Goal: Communication & Community: Answer question/provide support

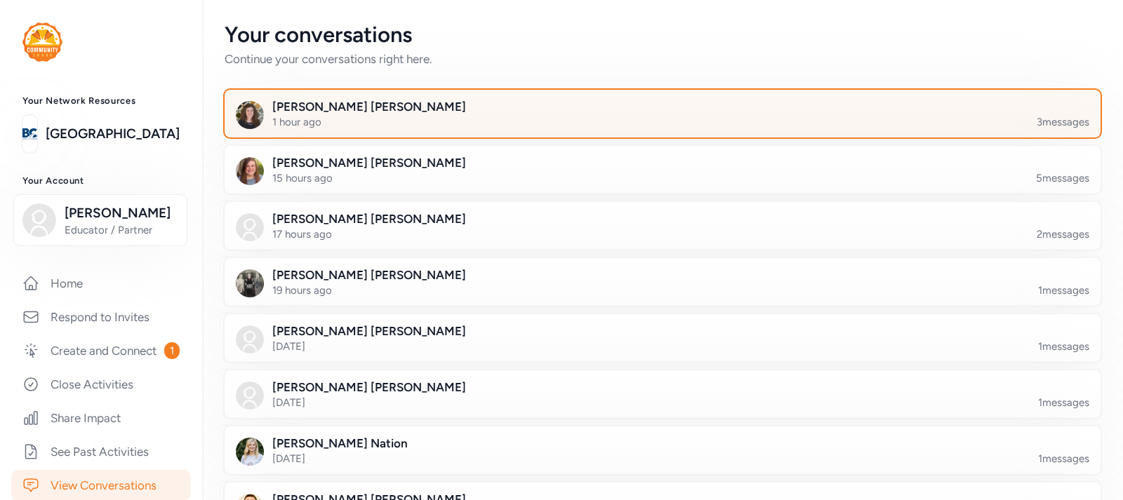
scroll to position [147, 0]
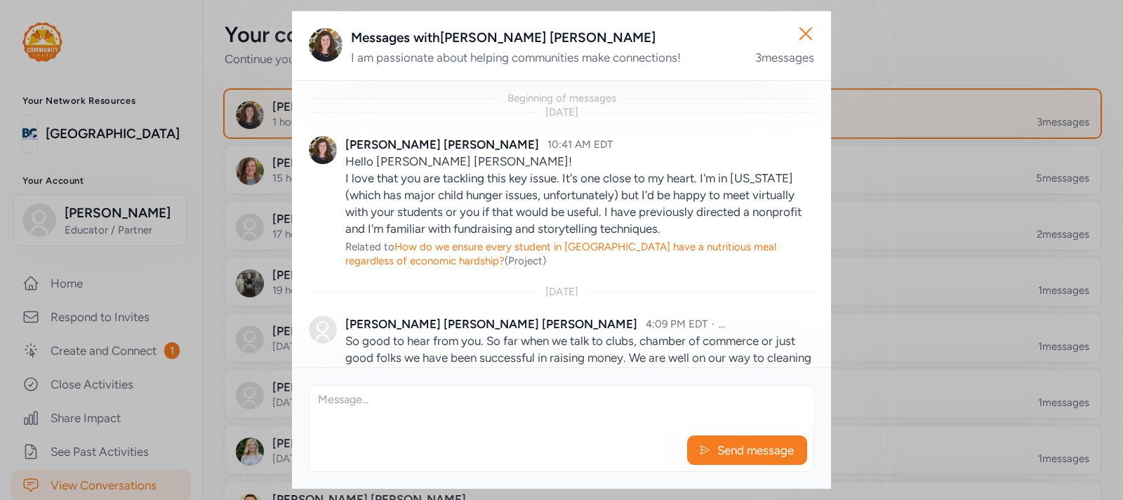
scroll to position [147, 0]
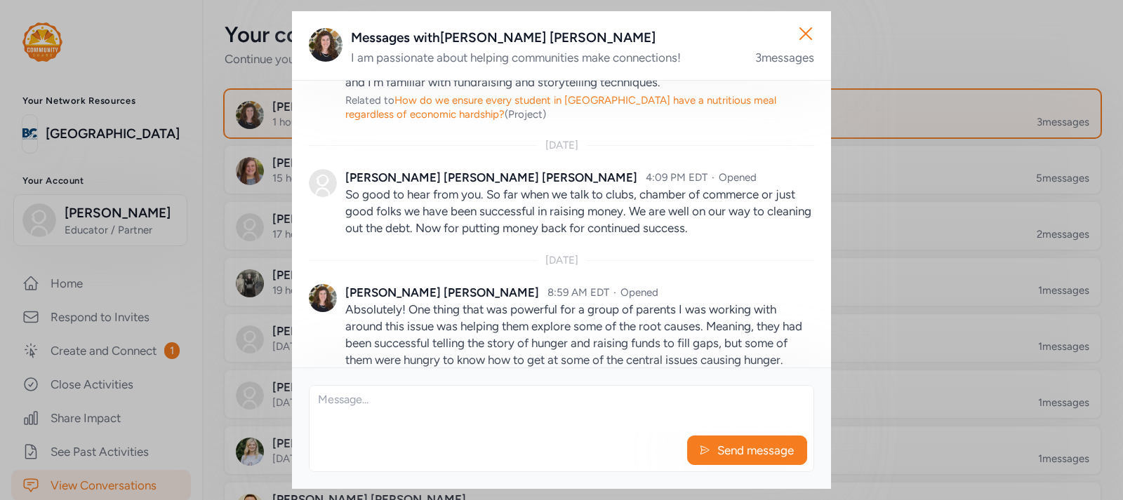
click at [566, 392] on textarea at bounding box center [561, 408] width 504 height 45
click at [422, 398] on textarea "Agreed. I gave statisics to" at bounding box center [561, 408] width 504 height 45
click at [469, 400] on textarea "Agreed. I gave statistics to" at bounding box center [561, 408] width 504 height 45
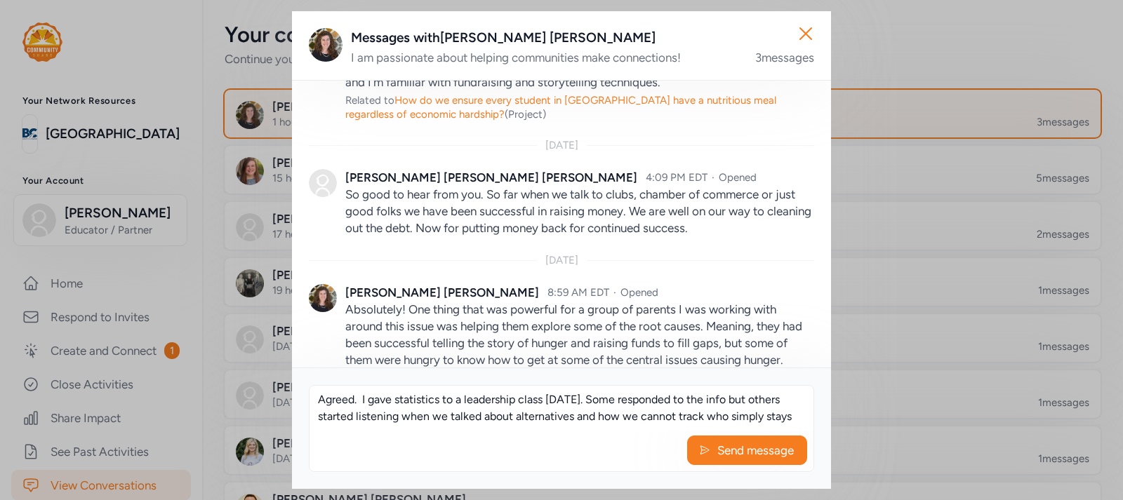
scroll to position [9, 0]
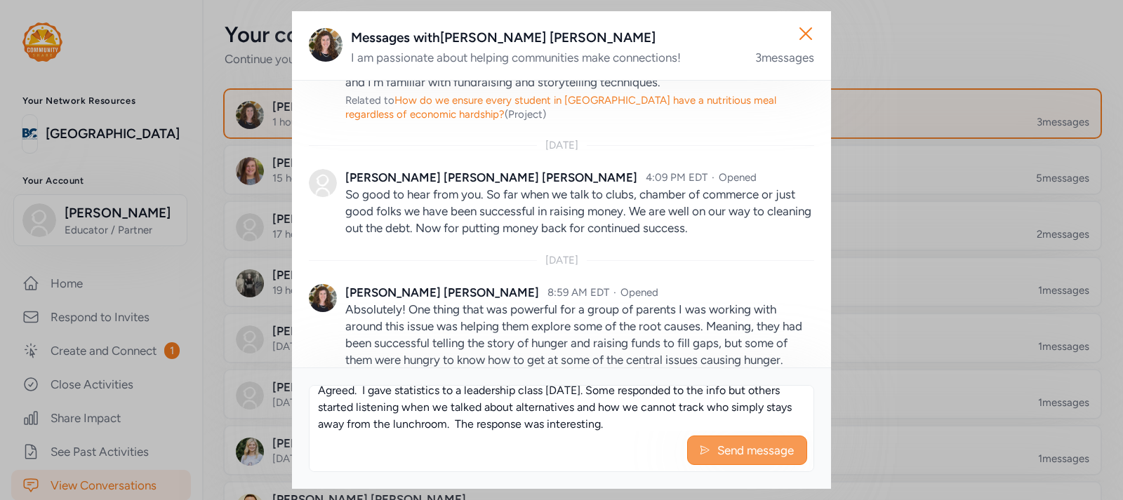
type textarea "Agreed. I gave statistics to a leadership class yesterday. Some responded to th…"
click at [741, 445] on span "Send message" at bounding box center [755, 450] width 79 height 17
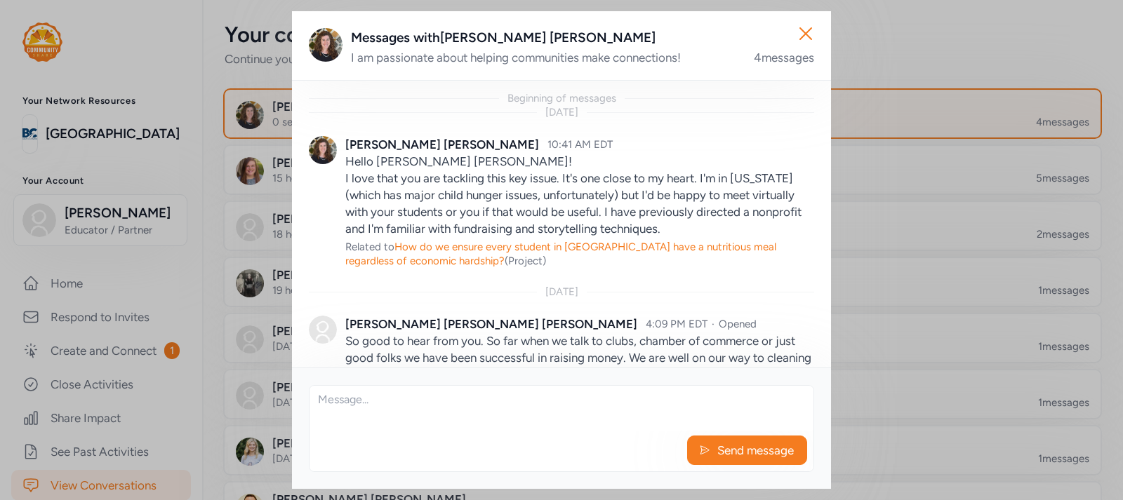
scroll to position [307, 0]
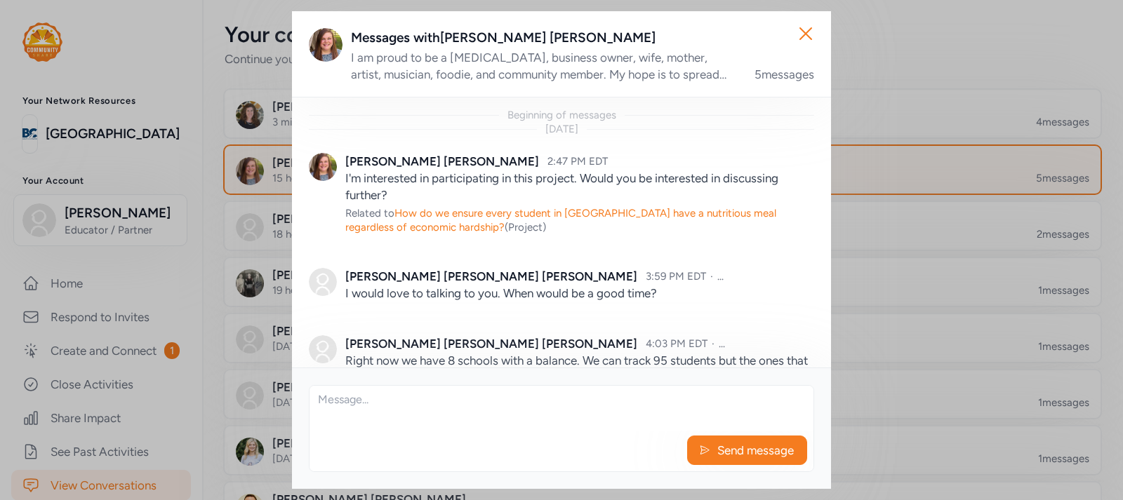
scroll to position [127, 0]
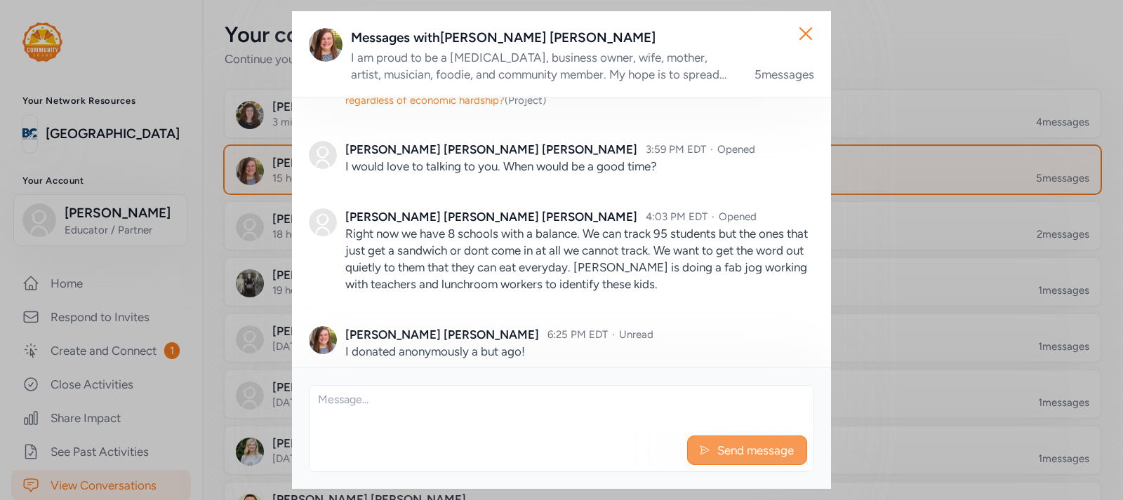
click at [744, 447] on span "Send message" at bounding box center [755, 450] width 79 height 17
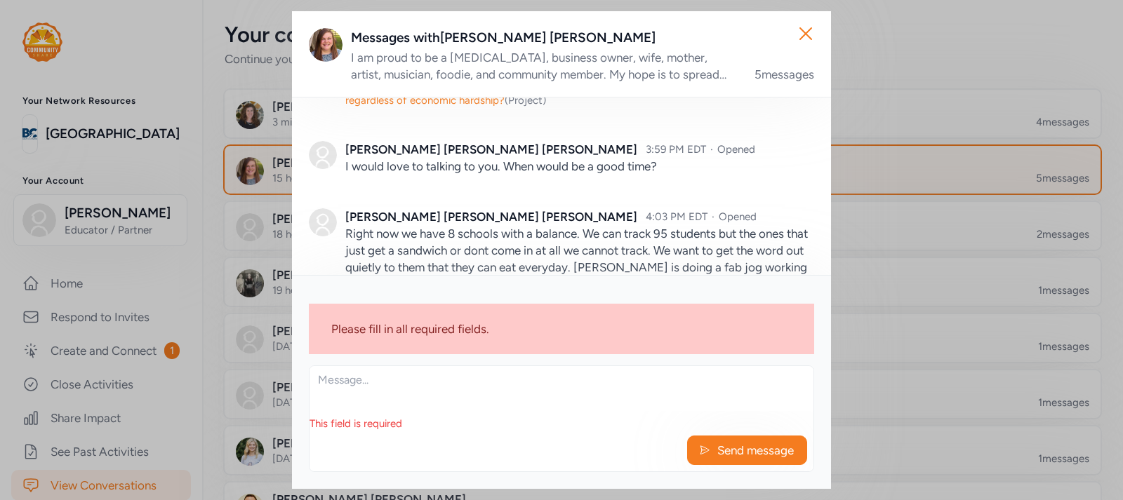
click at [372, 400] on textarea at bounding box center [561, 388] width 504 height 45
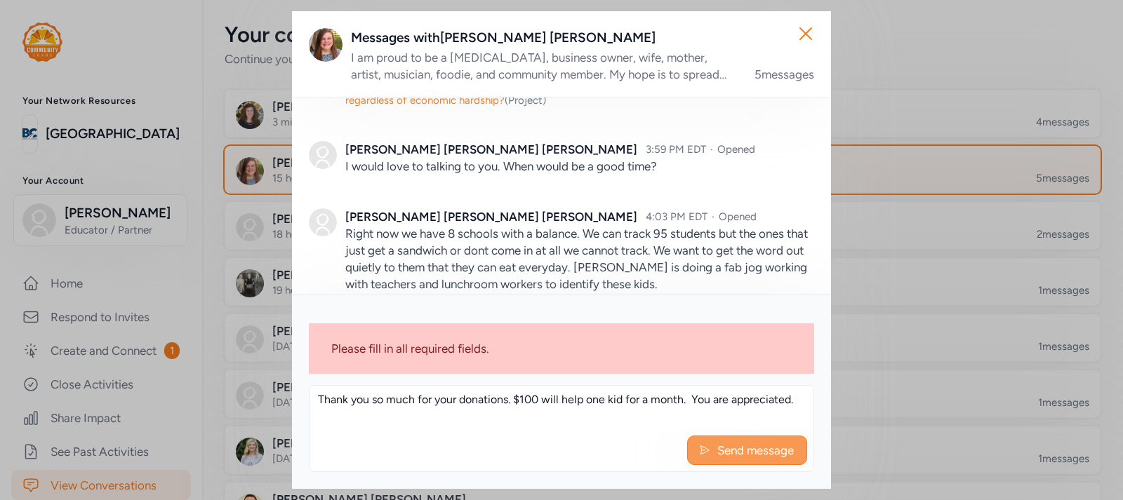
type textarea "Thank you so much for your donations. $100 will help one kid for a month. You a…"
click at [728, 453] on span "Send message" at bounding box center [755, 450] width 79 height 17
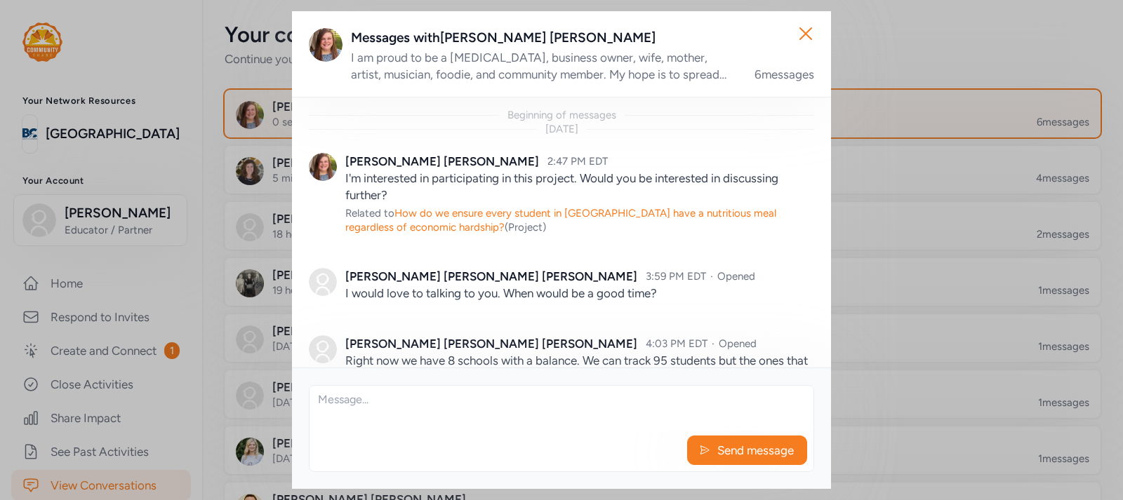
scroll to position [326, 0]
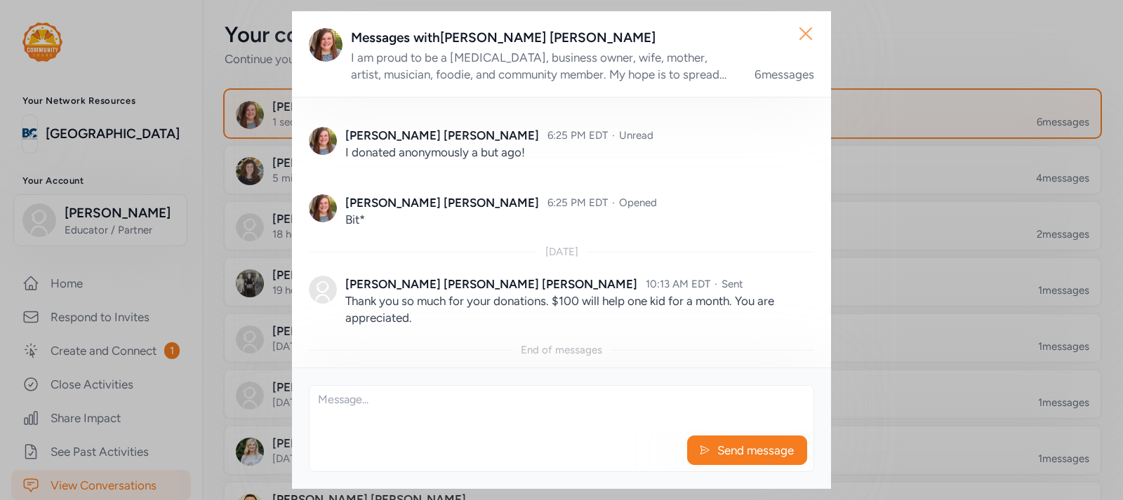
click at [804, 32] on icon "button" at bounding box center [805, 33] width 11 height 11
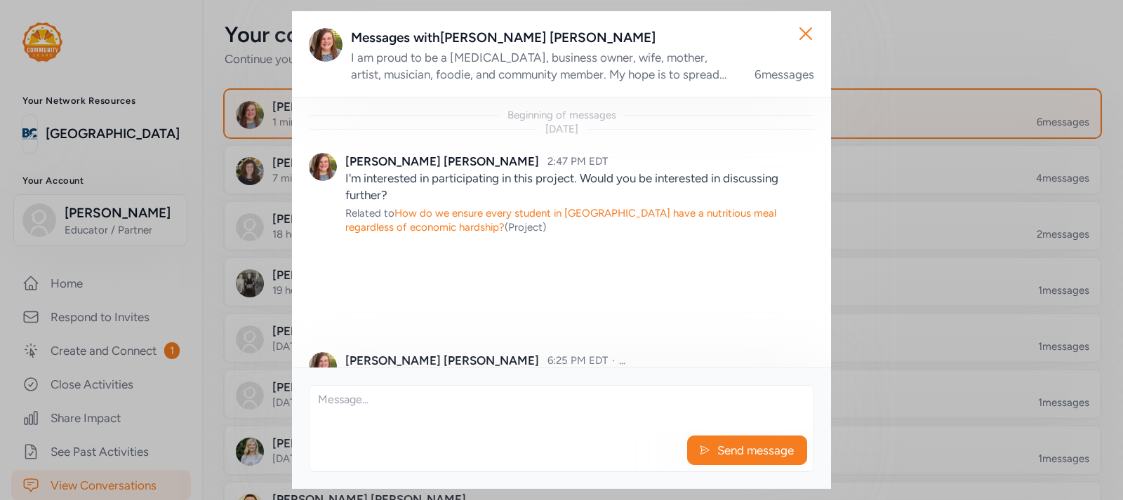
scroll to position [284, 0]
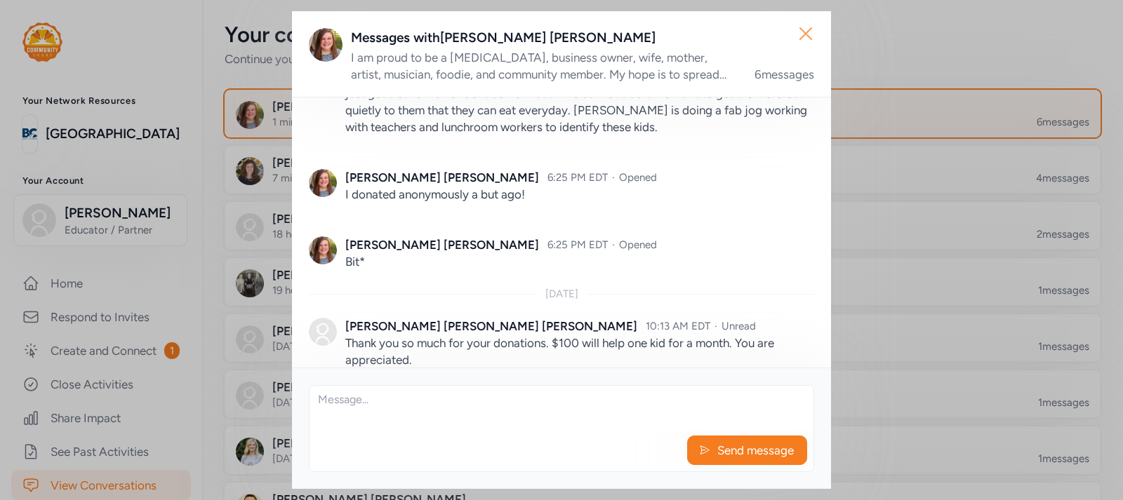
click at [805, 33] on icon "button" at bounding box center [805, 33] width 11 height 11
